Goal: Information Seeking & Learning: Find contact information

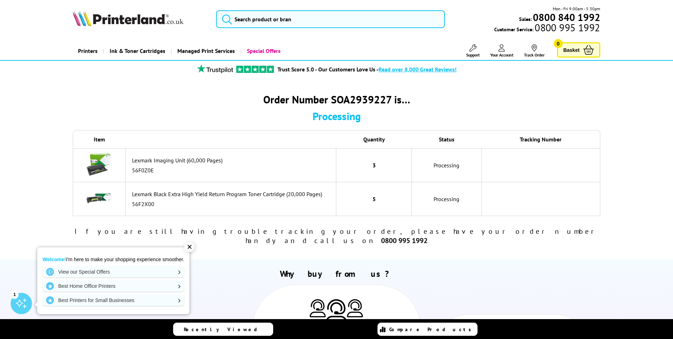
click at [191, 248] on div "✕" at bounding box center [190, 247] width 10 height 10
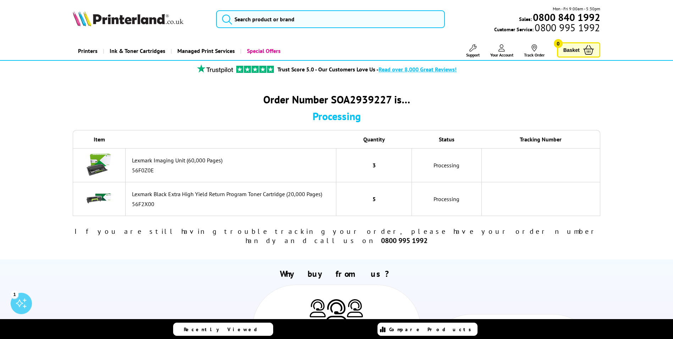
click at [469, 51] on icon at bounding box center [472, 47] width 7 height 7
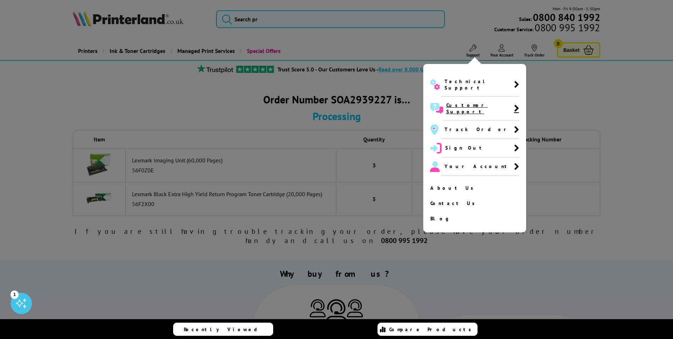
click at [457, 102] on span "Customer Support" at bounding box center [480, 108] width 68 height 13
